Goal: Task Accomplishment & Management: Complete application form

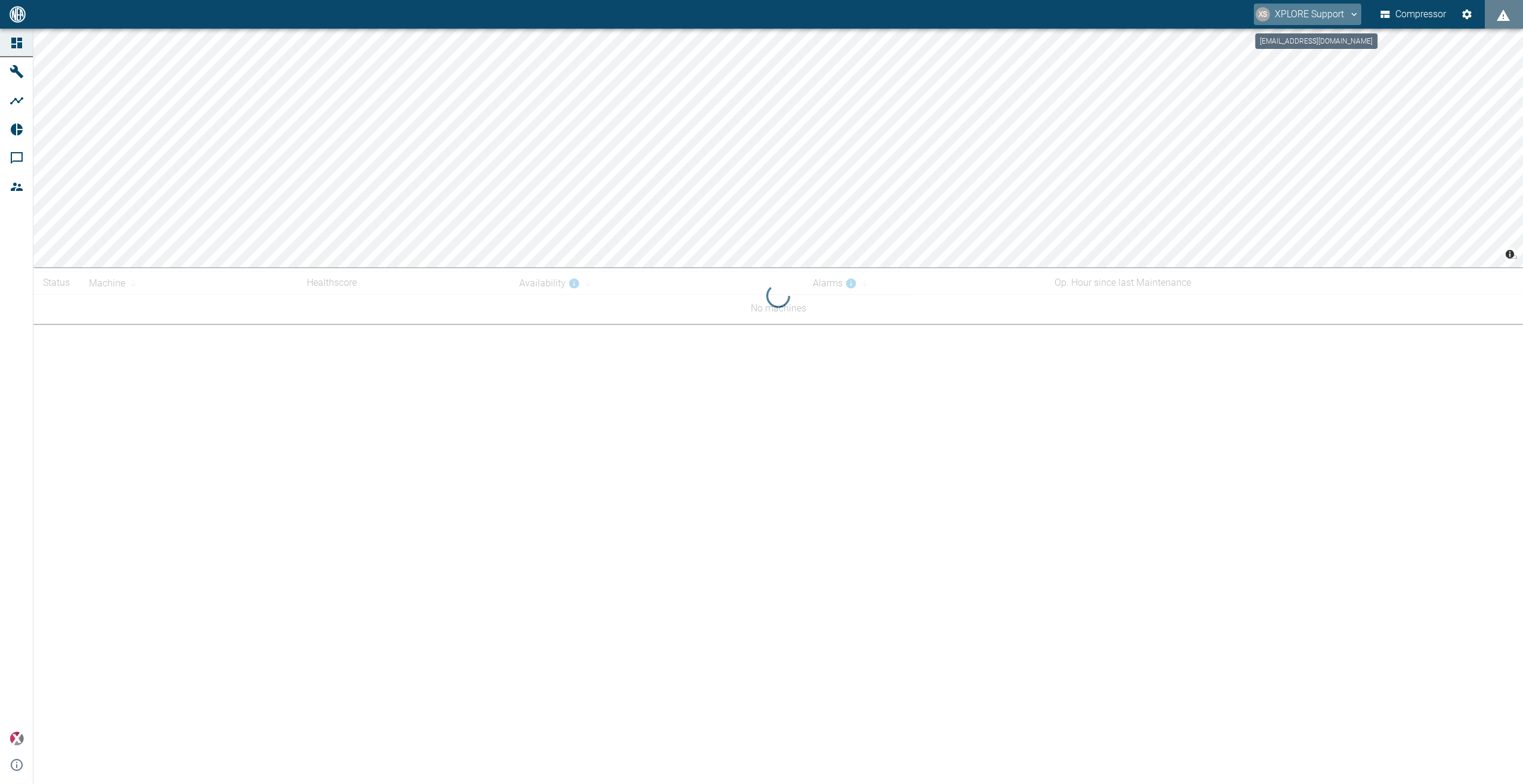
click at [1346, 15] on button "XS XPLORE Support" at bounding box center [1307, 14] width 108 height 22
click at [1338, 49] on span "Logout" at bounding box center [1334, 47] width 35 height 15
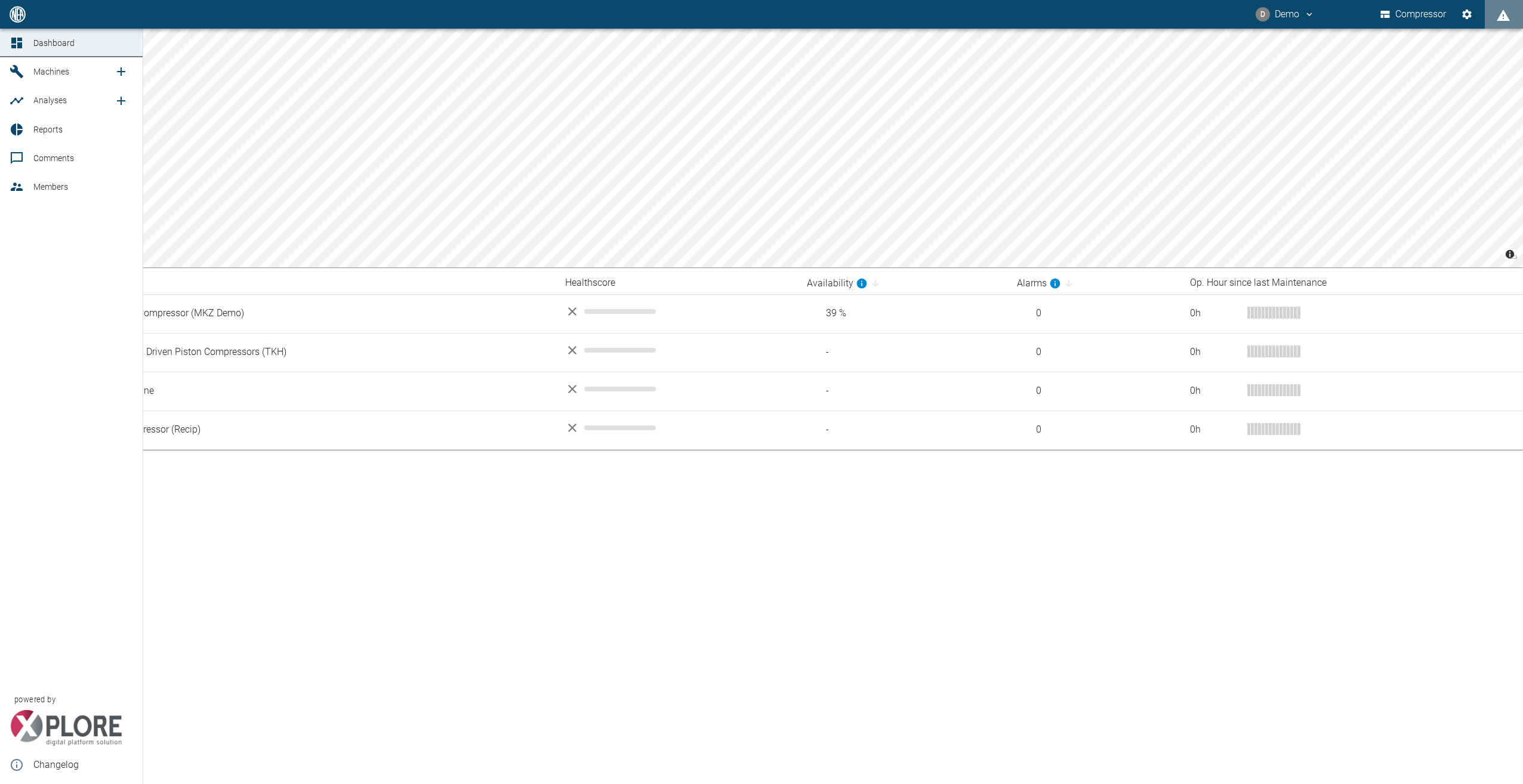
click at [12, 186] on icon at bounding box center [17, 187] width 15 height 15
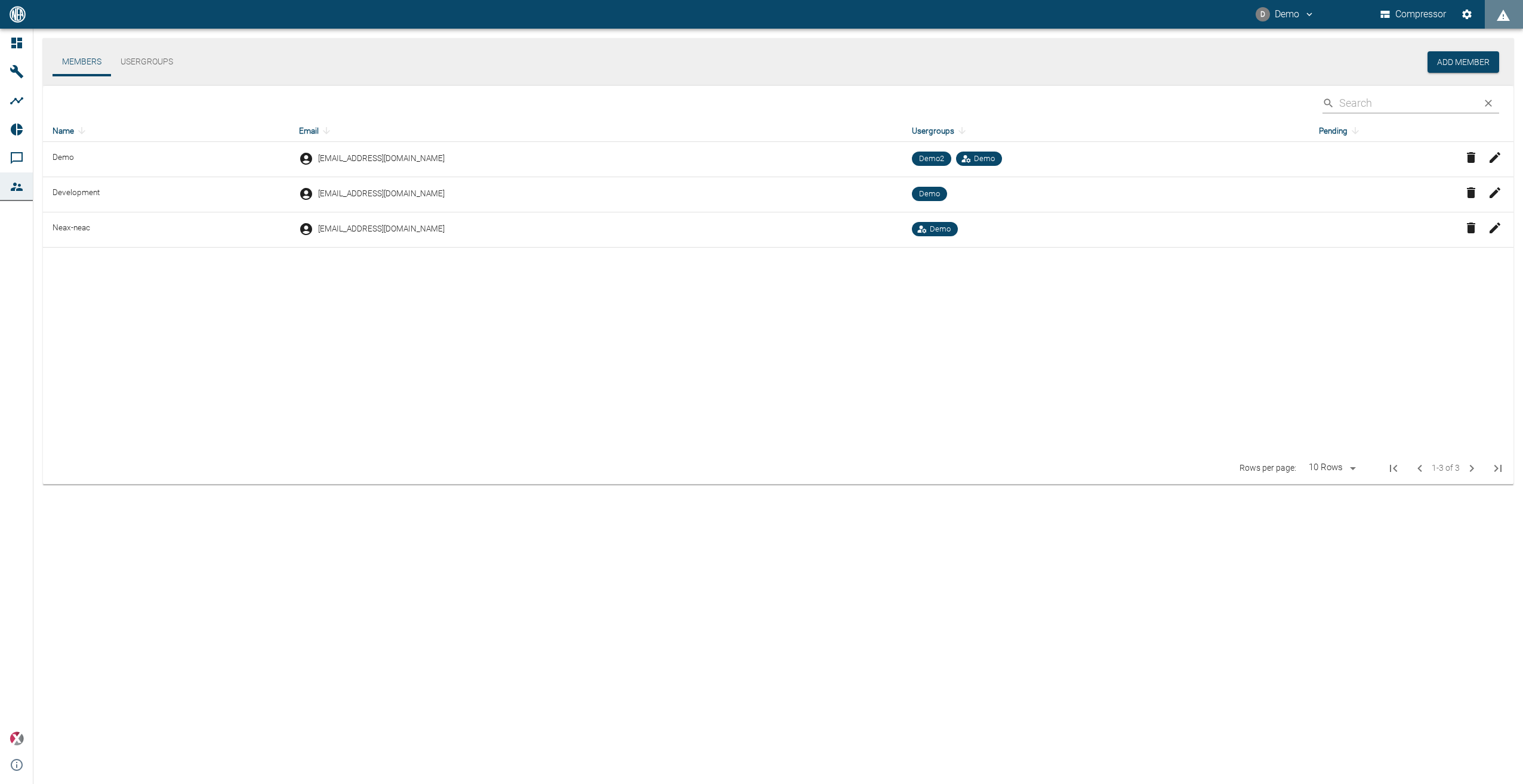
click at [158, 61] on button "Usergroups" at bounding box center [146, 62] width 71 height 28
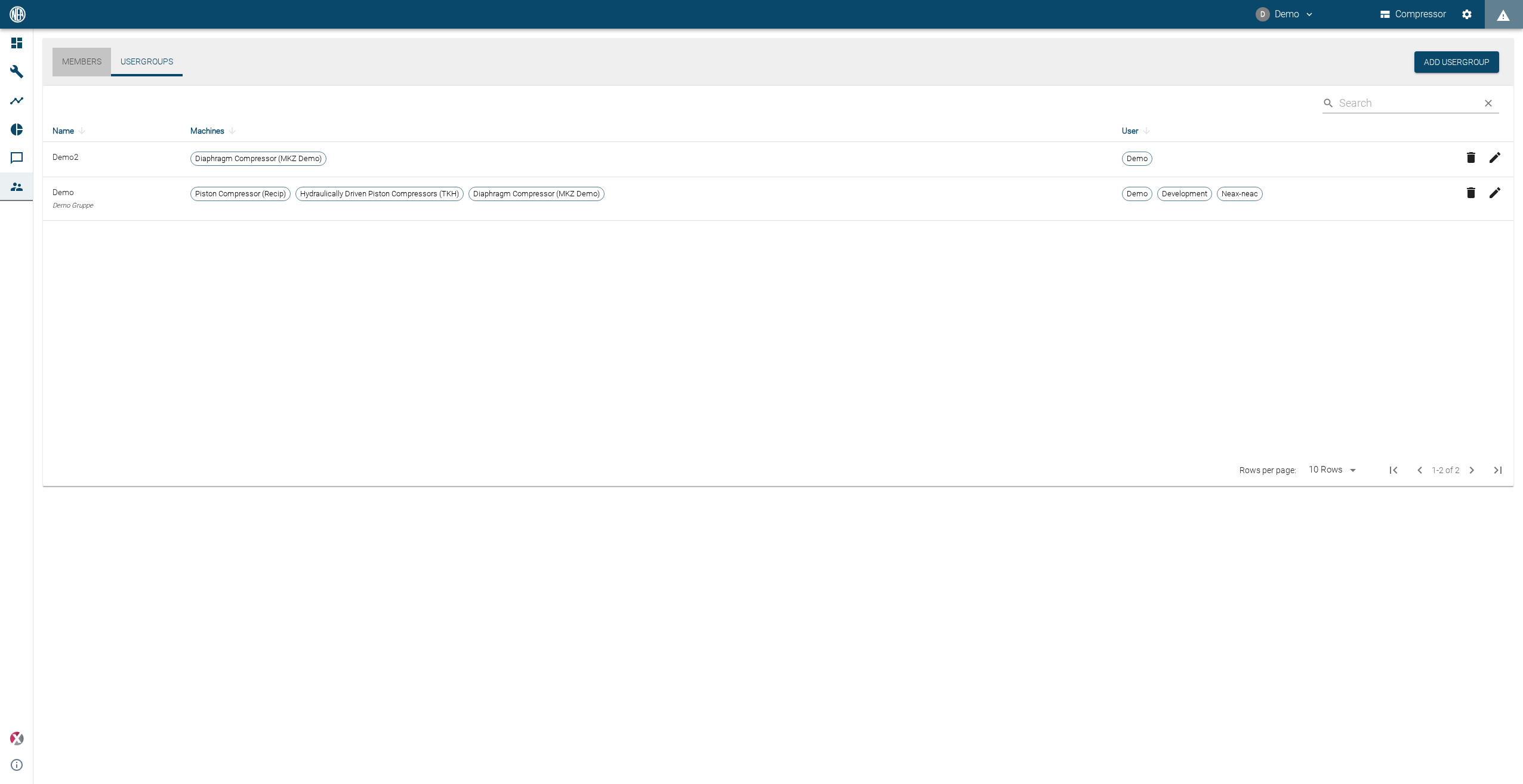
click at [72, 56] on button "Members" at bounding box center [82, 62] width 58 height 28
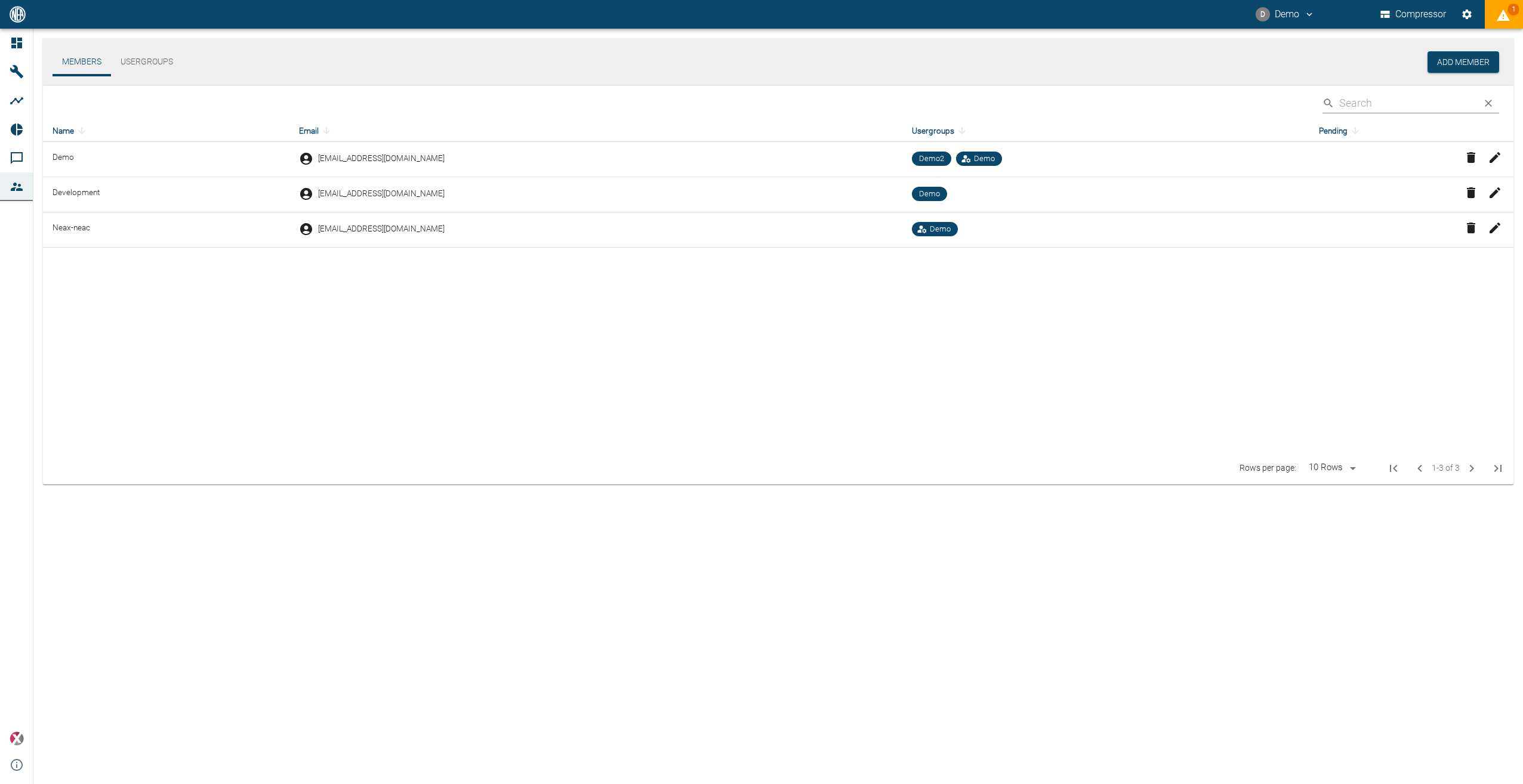
click at [134, 62] on button "Usergroups" at bounding box center [146, 62] width 71 height 28
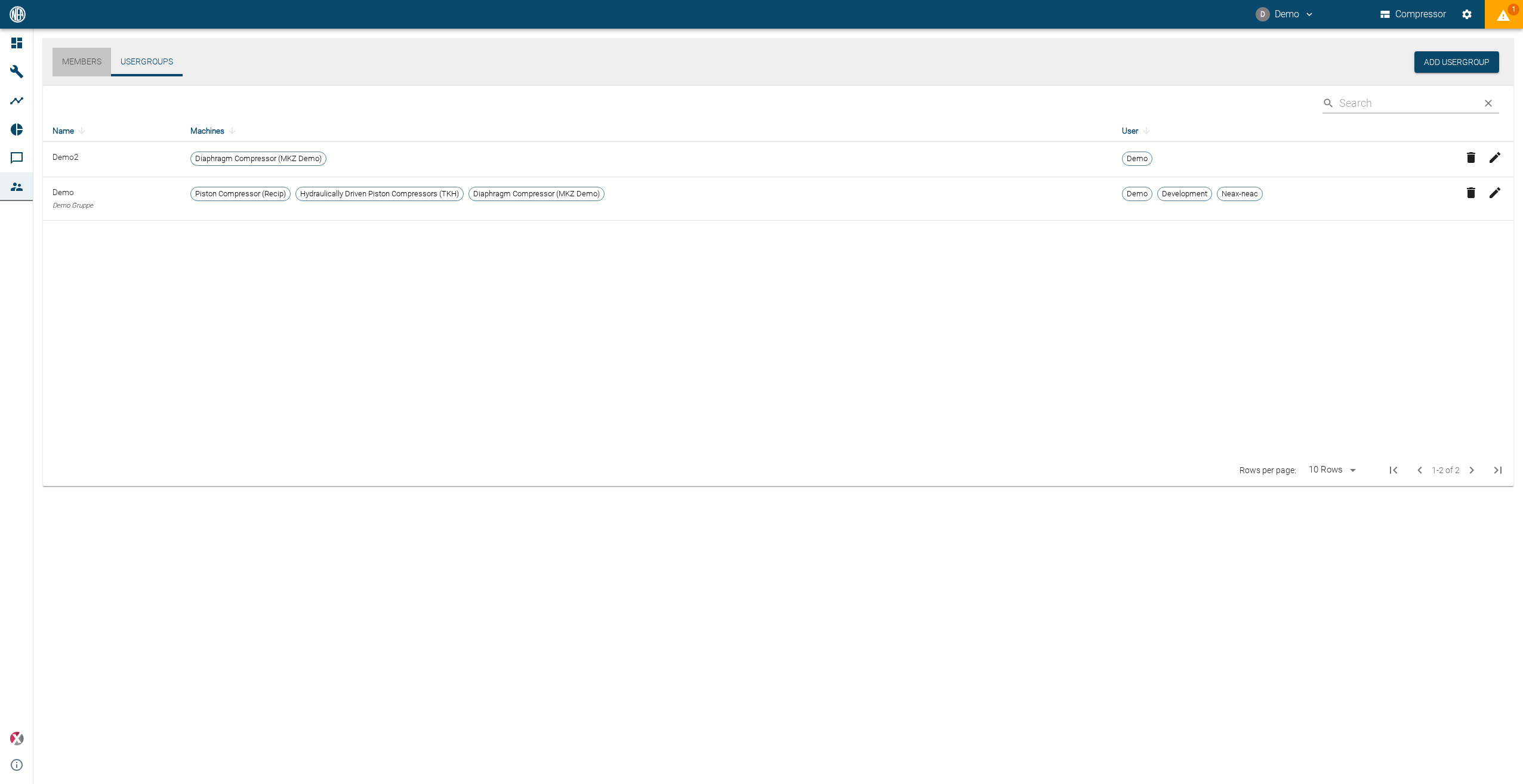
click at [96, 58] on button "Members" at bounding box center [82, 62] width 58 height 28
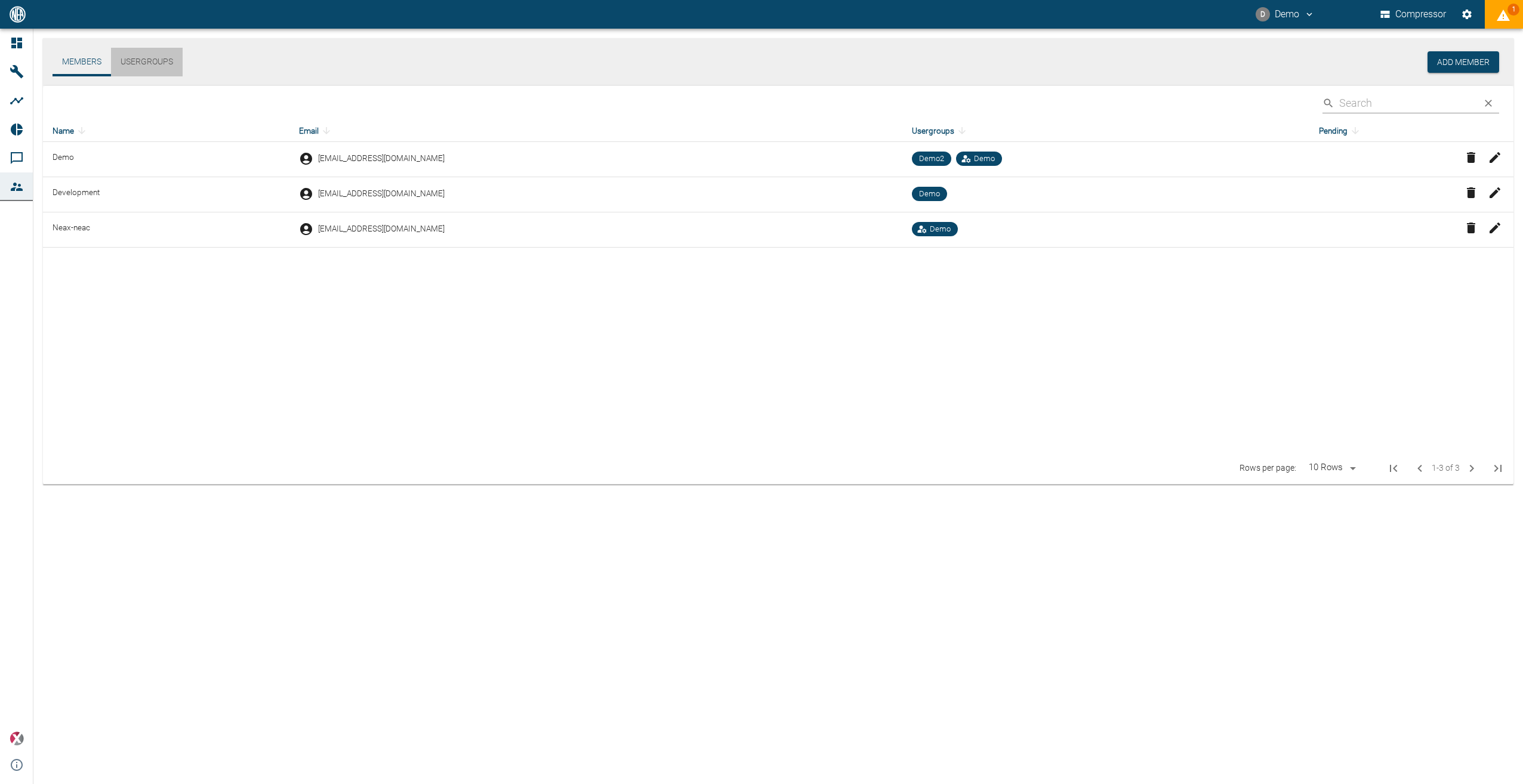
click at [146, 62] on button "Usergroups" at bounding box center [146, 62] width 71 height 28
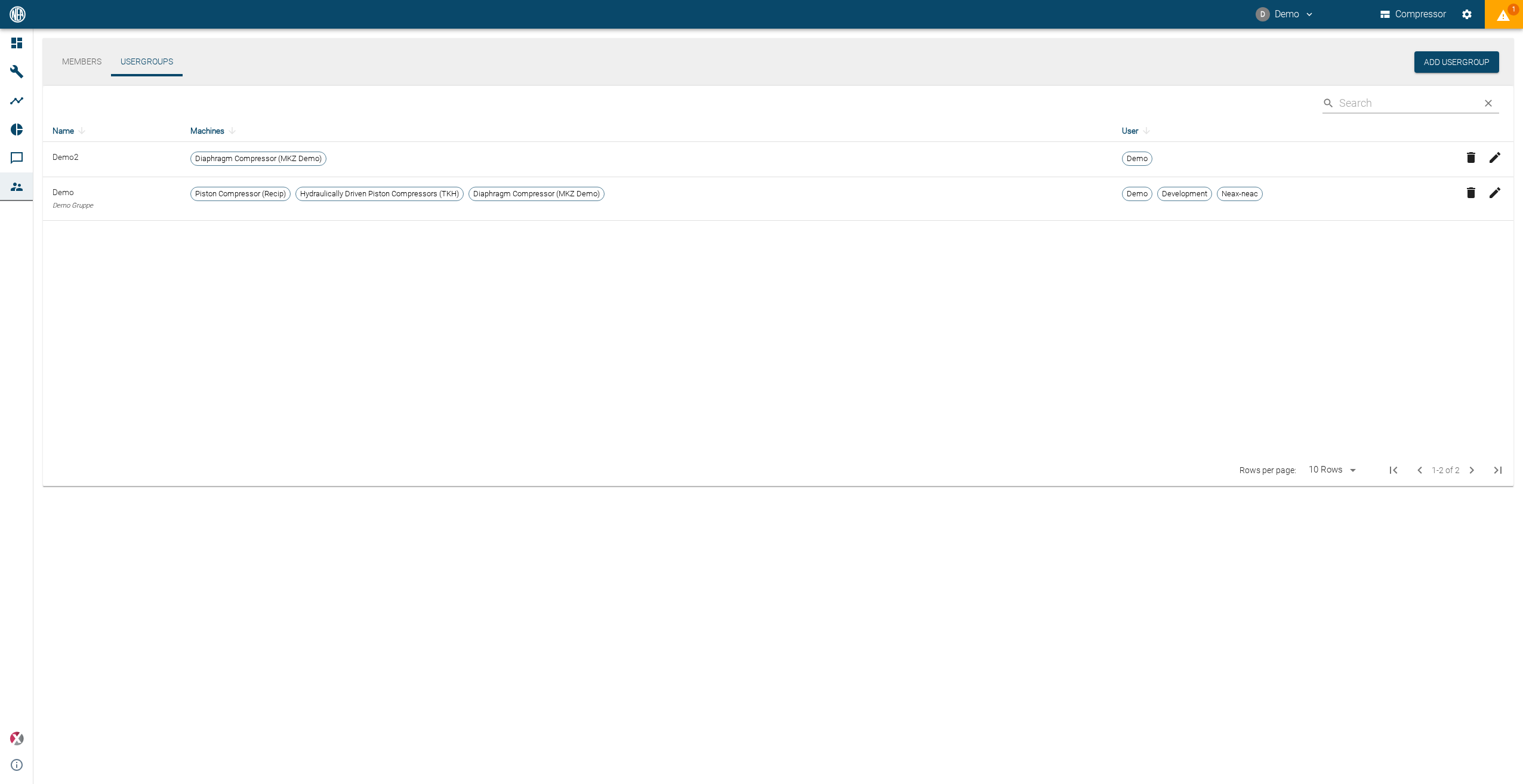
click at [75, 65] on button "Members" at bounding box center [82, 62] width 58 height 28
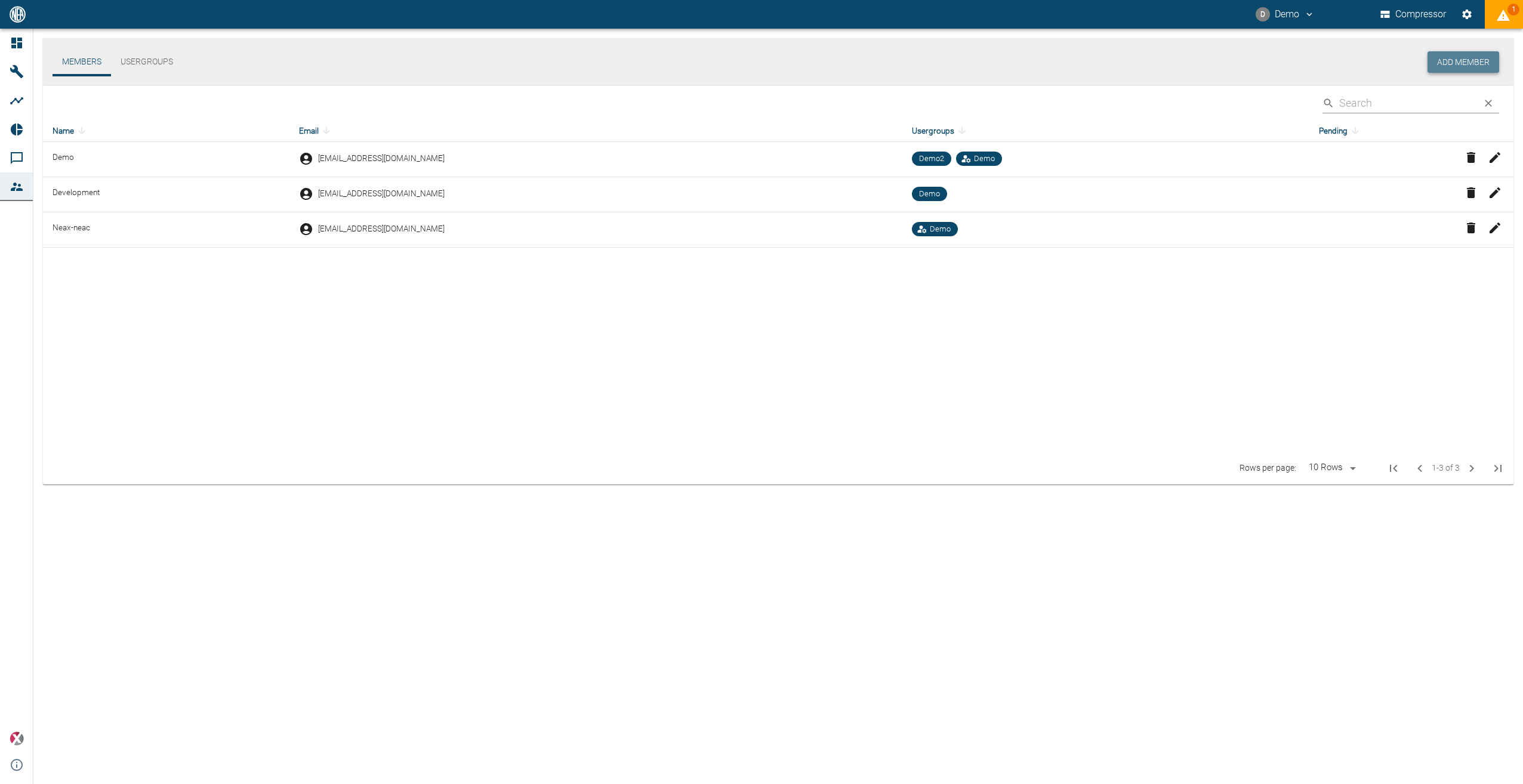
click at [1460, 67] on button "Add Member" at bounding box center [1463, 62] width 71 height 22
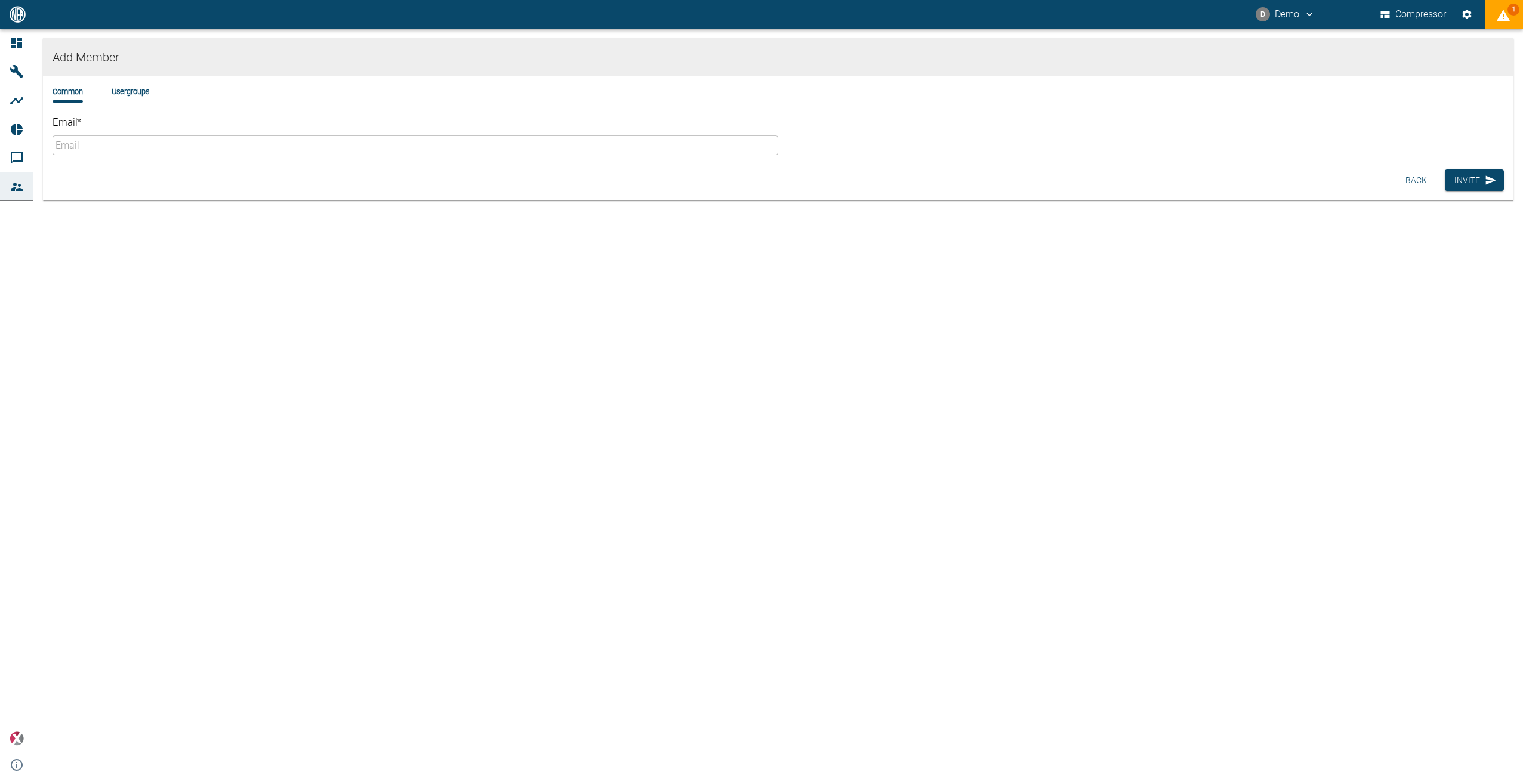
click at [141, 91] on li "Usergroups" at bounding box center [130, 92] width 37 height 11
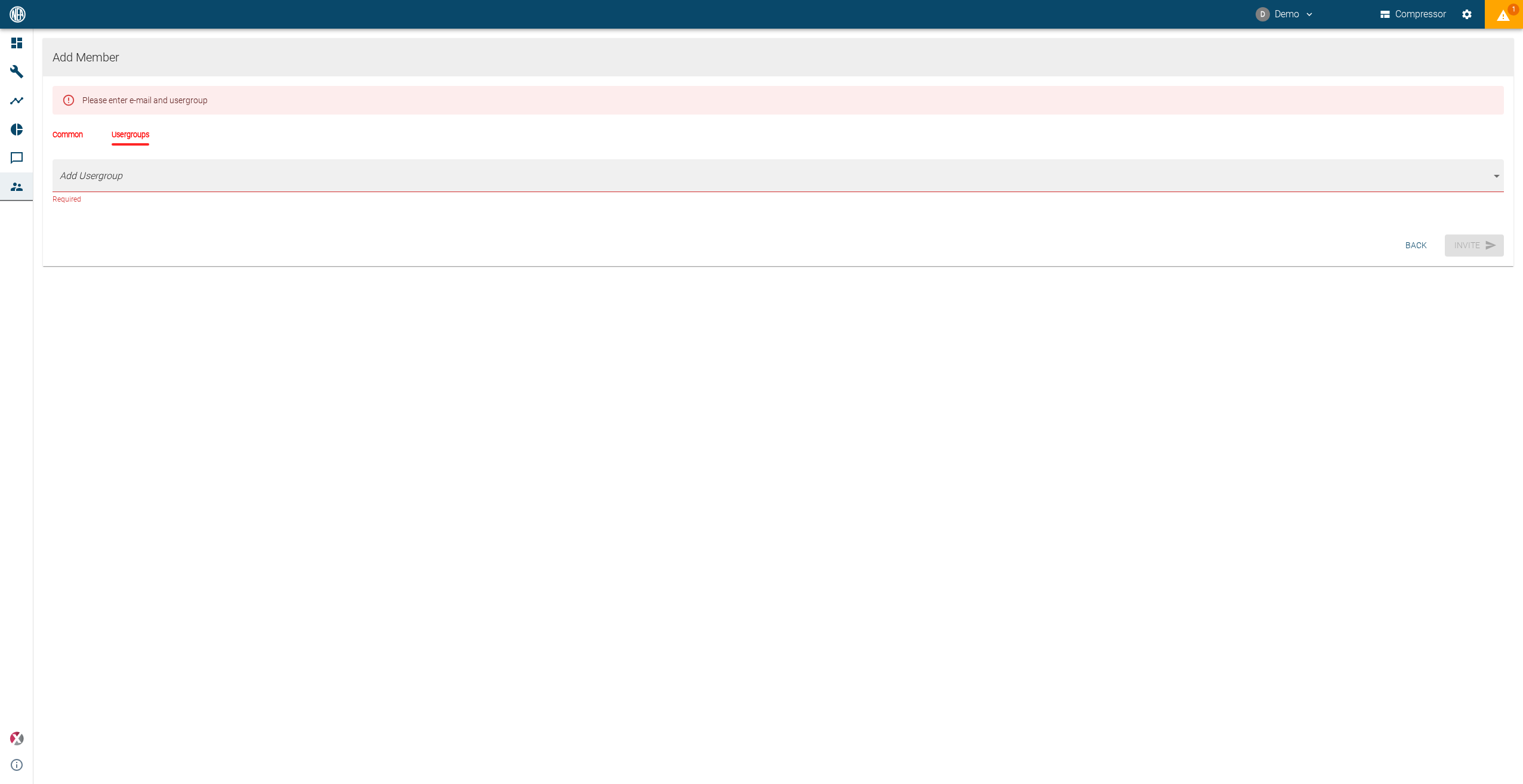
click at [75, 135] on li "Common" at bounding box center [68, 135] width 31 height 11
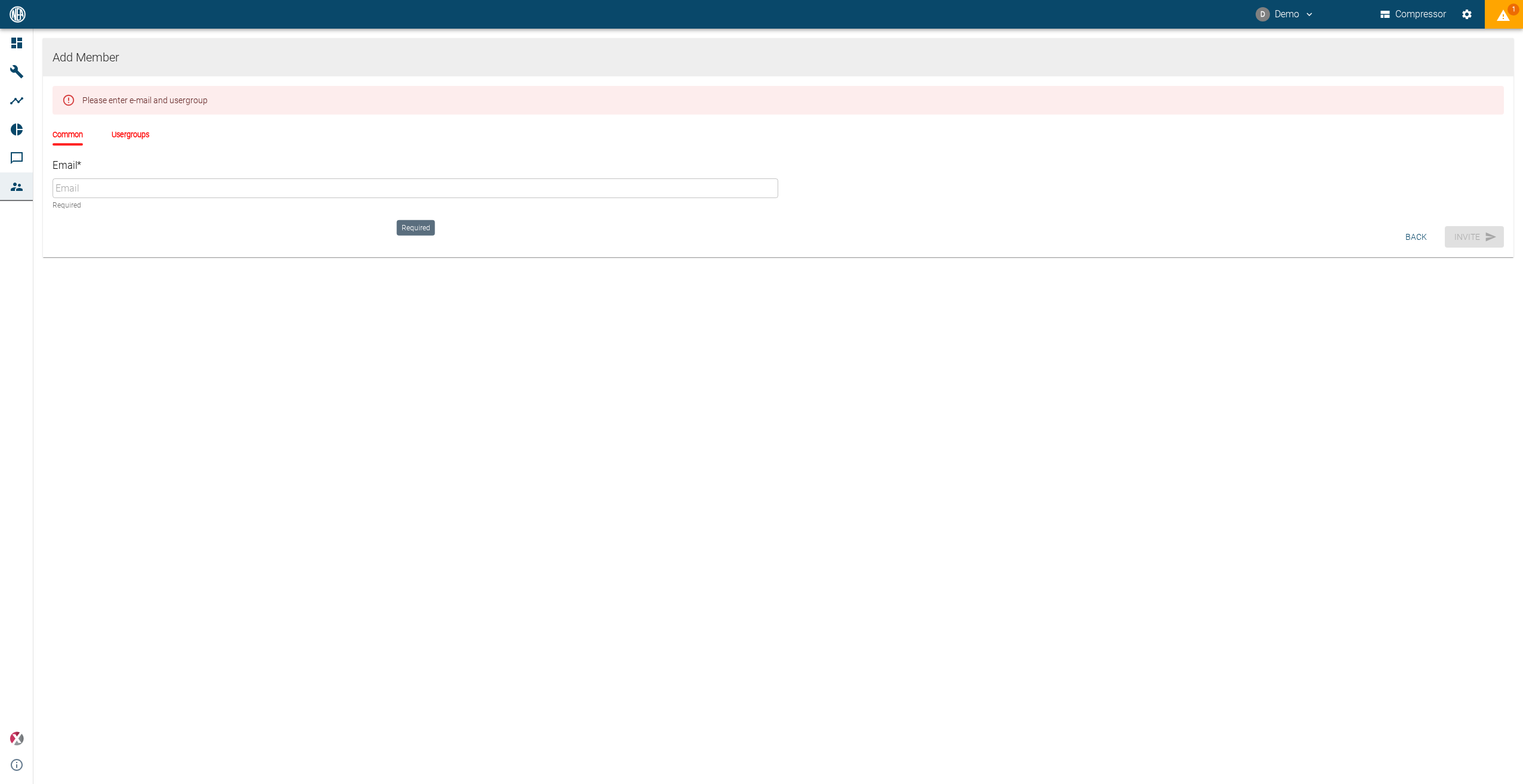
click at [114, 190] on input "Email *" at bounding box center [416, 188] width 726 height 19
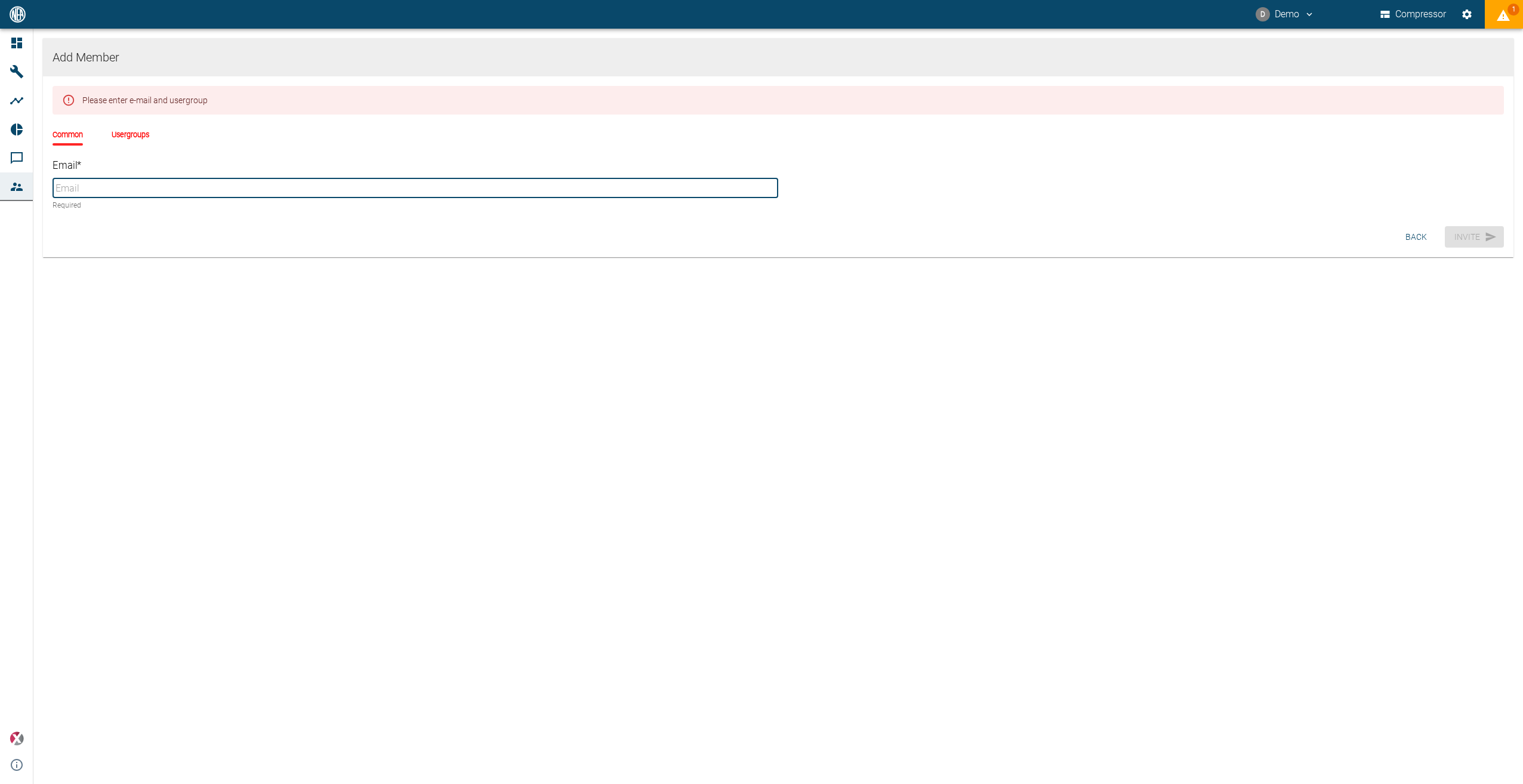
click at [139, 134] on li "Usergroups" at bounding box center [130, 135] width 37 height 11
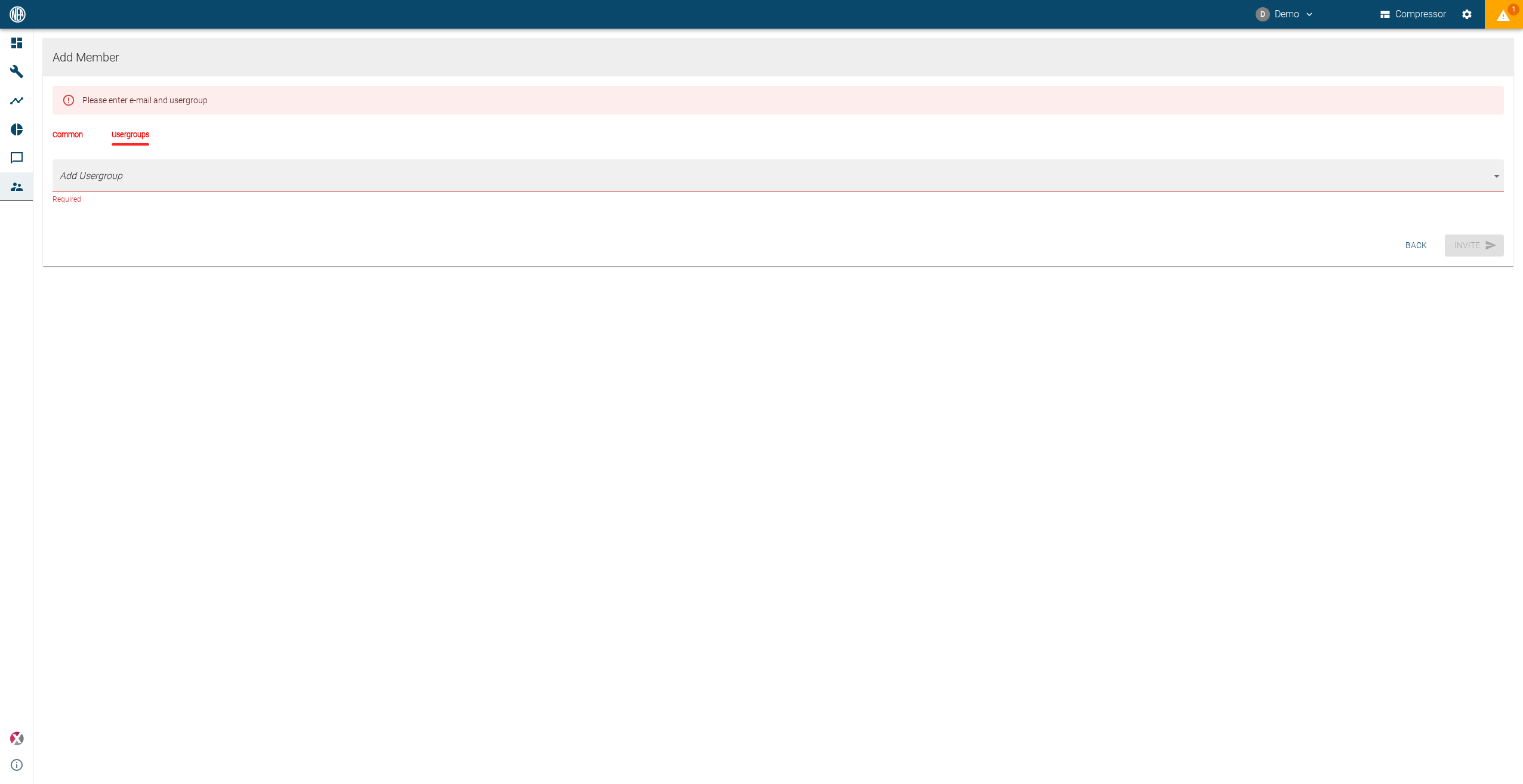
click at [76, 135] on li "Common" at bounding box center [68, 135] width 31 height 11
click at [1405, 242] on button "Back" at bounding box center [1415, 246] width 38 height 22
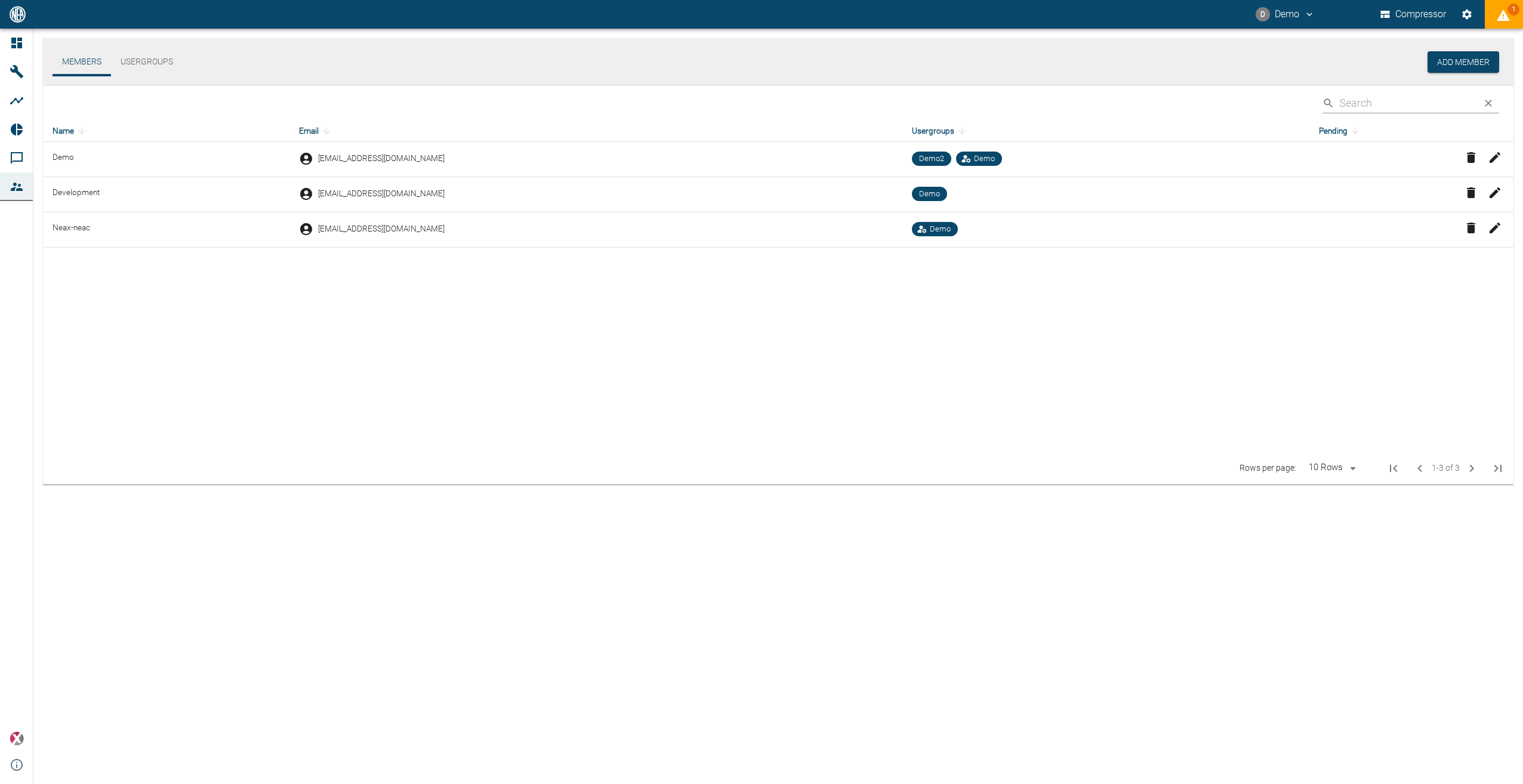
click at [588, 373] on table "Name Email Usergroups Pending Demo demo@nea-x.de Demo2 Demo Development dev@nea…" at bounding box center [778, 287] width 1470 height 333
